Goal: Task Accomplishment & Management: Manage account settings

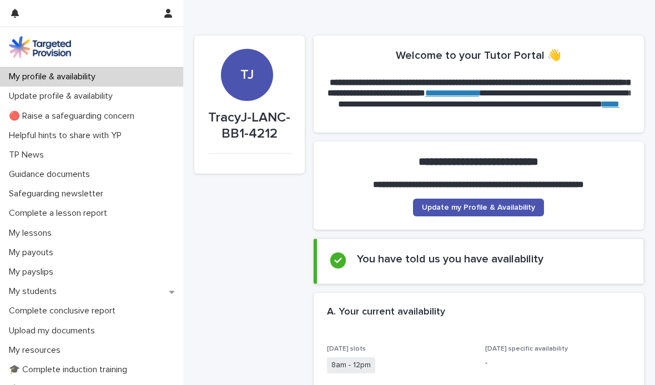
click at [43, 290] on p "My students" at bounding box center [34, 291] width 61 height 11
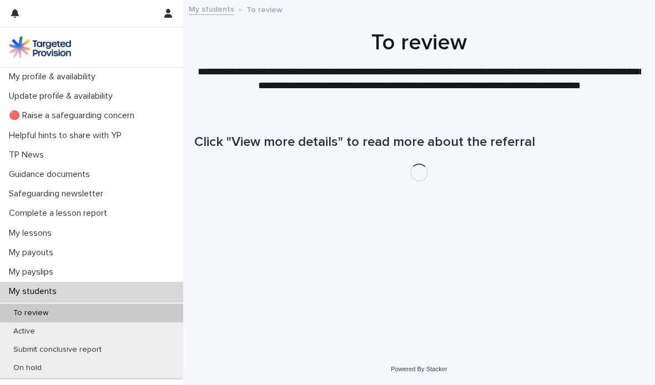
click at [30, 331] on p "Active" at bounding box center [23, 331] width 39 height 9
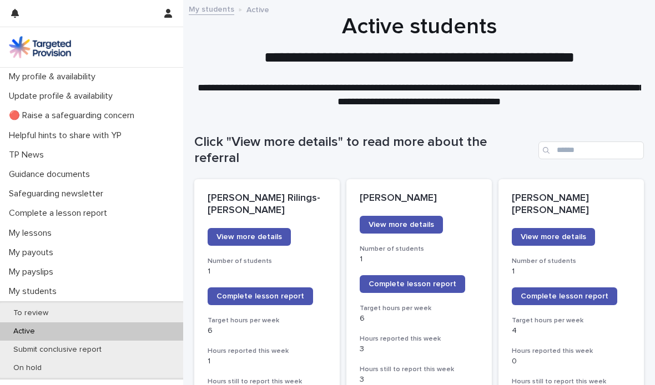
click at [274, 288] on link "Complete lesson report" at bounding box center [260, 297] width 105 height 18
click at [84, 73] on p "My profile & availability" at bounding box center [54, 77] width 100 height 11
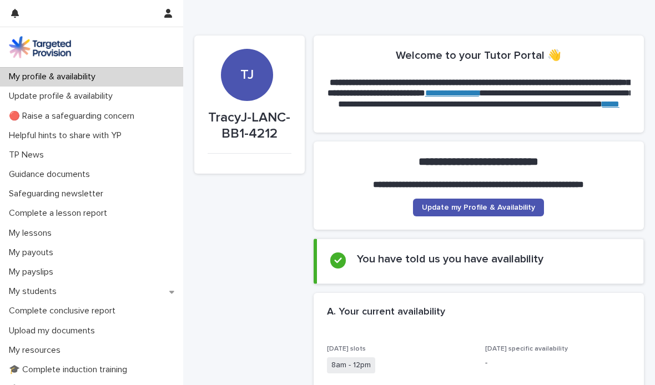
click at [503, 205] on span "Update my Profile & Availability" at bounding box center [478, 208] width 113 height 8
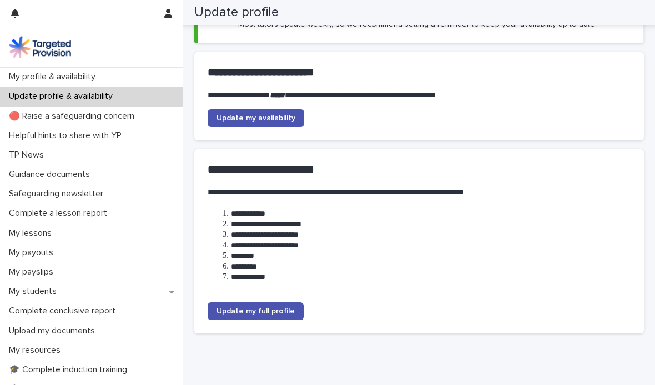
scroll to position [107, 0]
click at [263, 114] on span "Update my availability" at bounding box center [255, 118] width 79 height 8
click at [270, 112] on link "Update my availability" at bounding box center [256, 118] width 97 height 18
